Goal: Navigation & Orientation: Find specific page/section

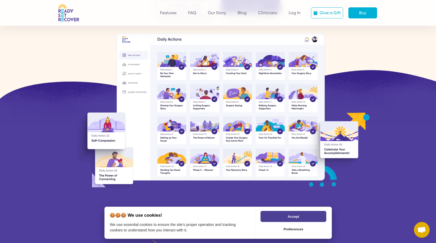
scroll to position [105, 0]
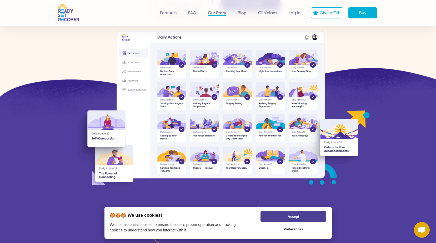
click at [222, 12] on link "Our Story" at bounding box center [217, 13] width 18 height 6
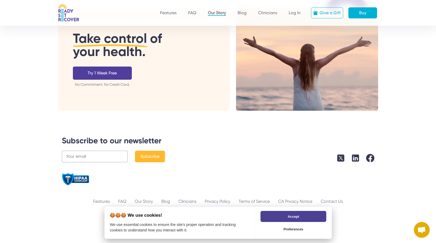
scroll to position [1023, 0]
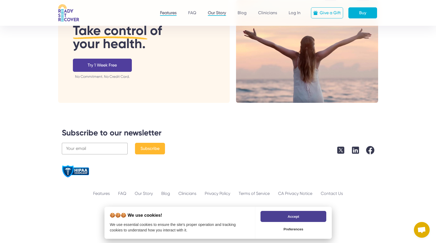
click at [168, 11] on link "Features" at bounding box center [168, 13] width 17 height 6
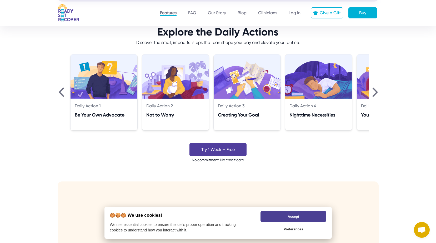
scroll to position [395, 0]
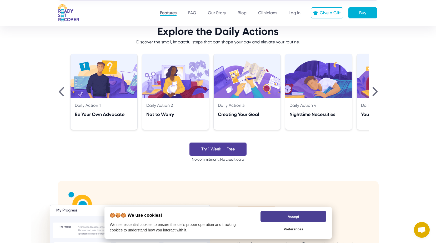
click at [377, 92] on img at bounding box center [375, 91] width 5 height 9
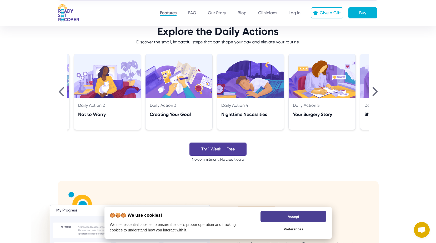
scroll to position [0, 72]
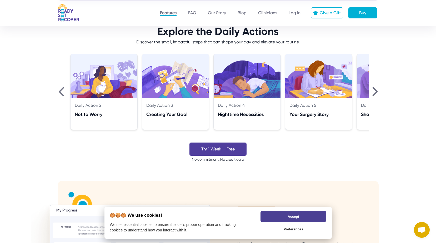
click at [377, 92] on img at bounding box center [375, 91] width 5 height 9
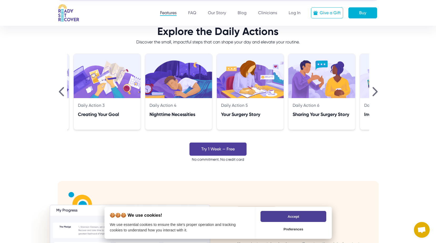
scroll to position [0, 143]
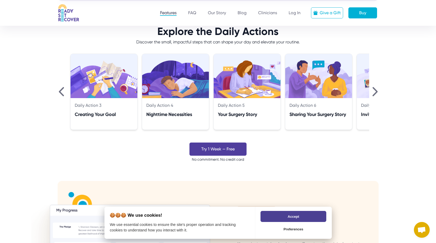
click at [377, 92] on img at bounding box center [375, 91] width 5 height 9
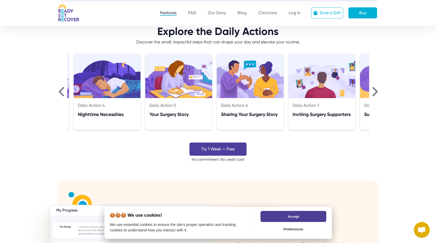
scroll to position [0, 215]
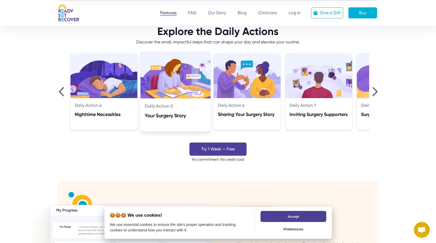
click at [189, 115] on div "Your Surgery Story" at bounding box center [175, 116] width 61 height 8
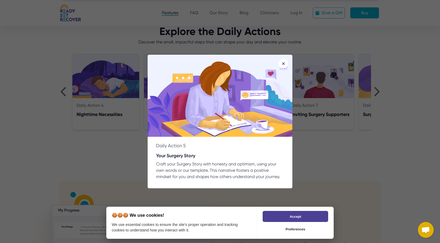
click at [282, 63] on img at bounding box center [283, 63] width 9 height 9
